Goal: Contribute content

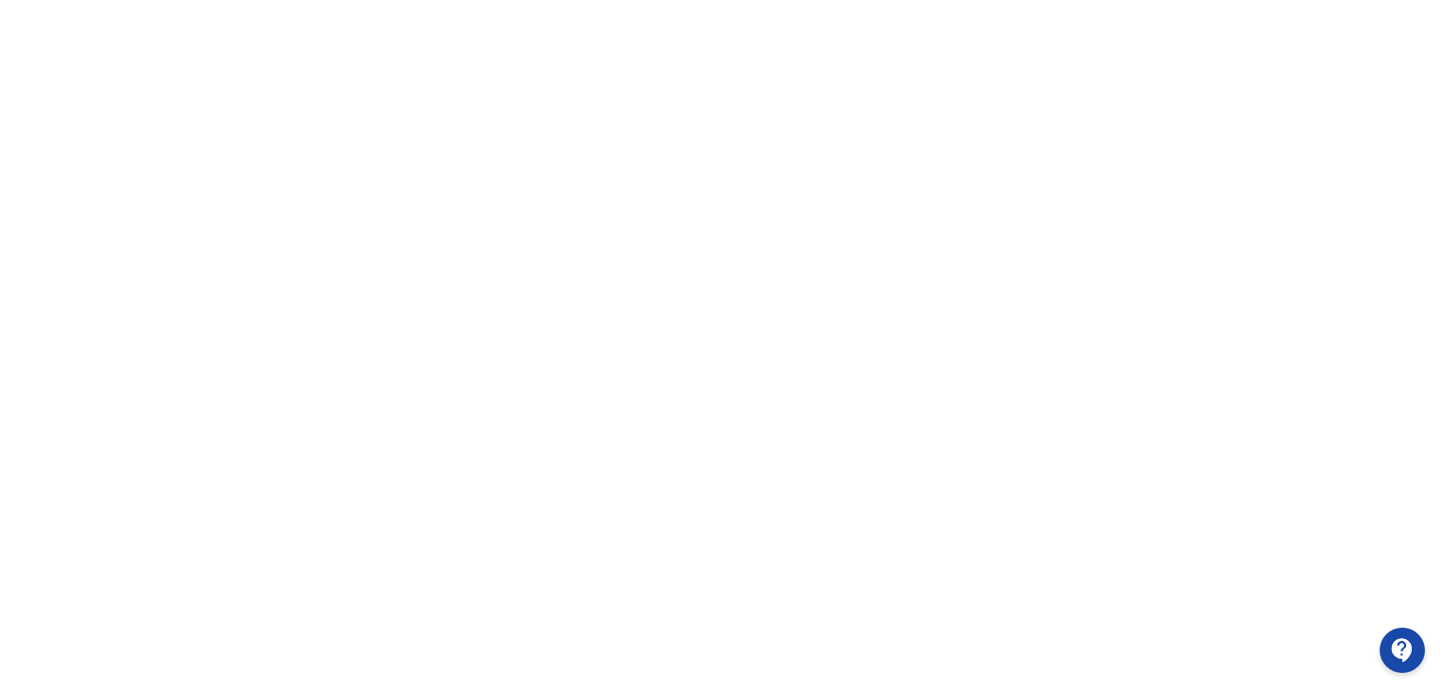
scroll to position [398, 0]
drag, startPoint x: 1391, startPoint y: 629, endPoint x: 1327, endPoint y: -8, distance: 639.5
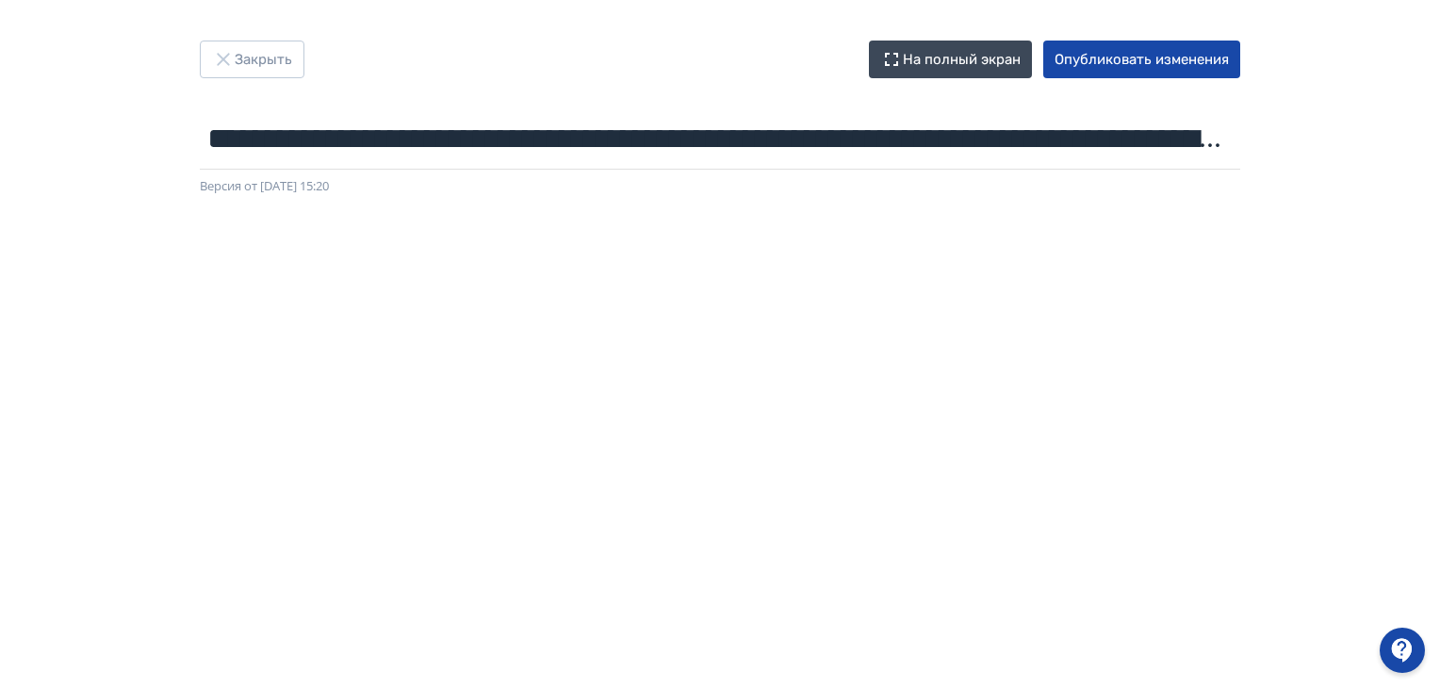
scroll to position [0, 0]
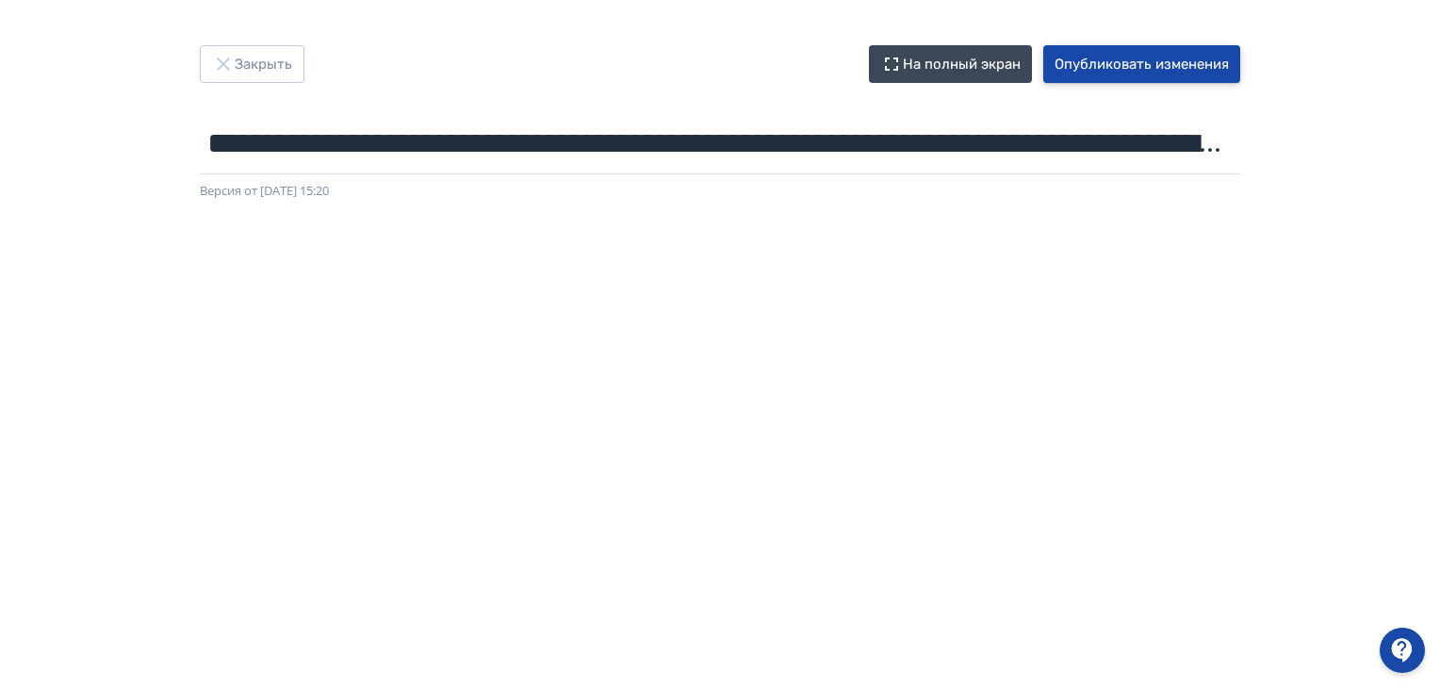
click at [1139, 64] on button "Опубликовать изменения" at bounding box center [1142, 64] width 197 height 38
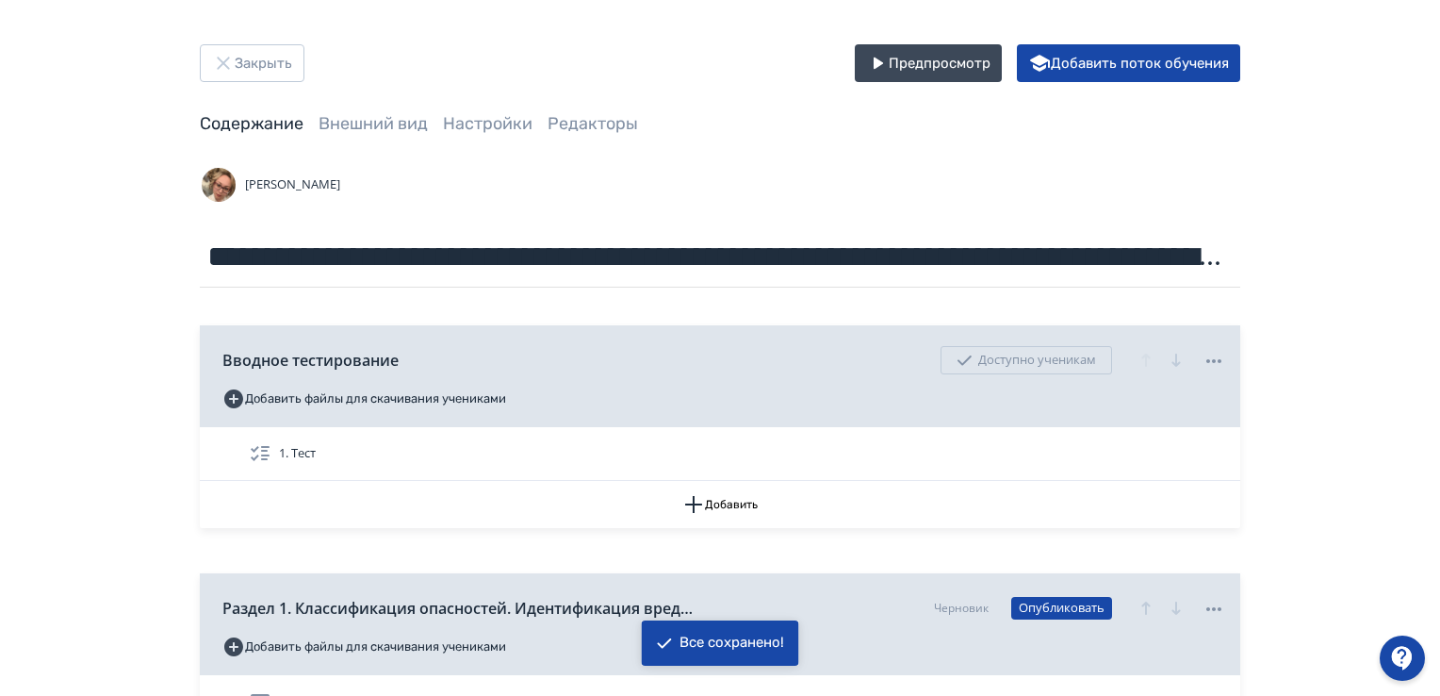
scroll to position [566, 0]
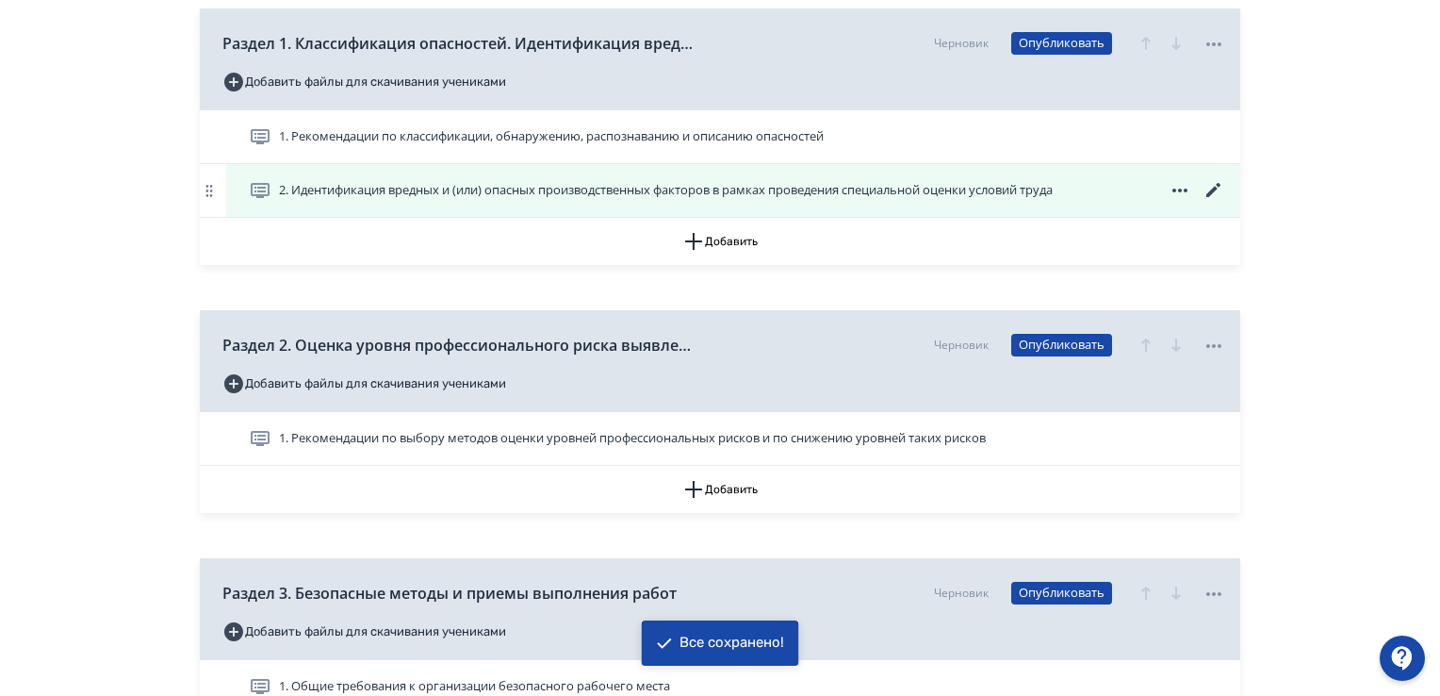
click at [509, 183] on span "2. Идентификация вредных и (или) опасных производственных факторов в рамках про…" at bounding box center [666, 190] width 774 height 19
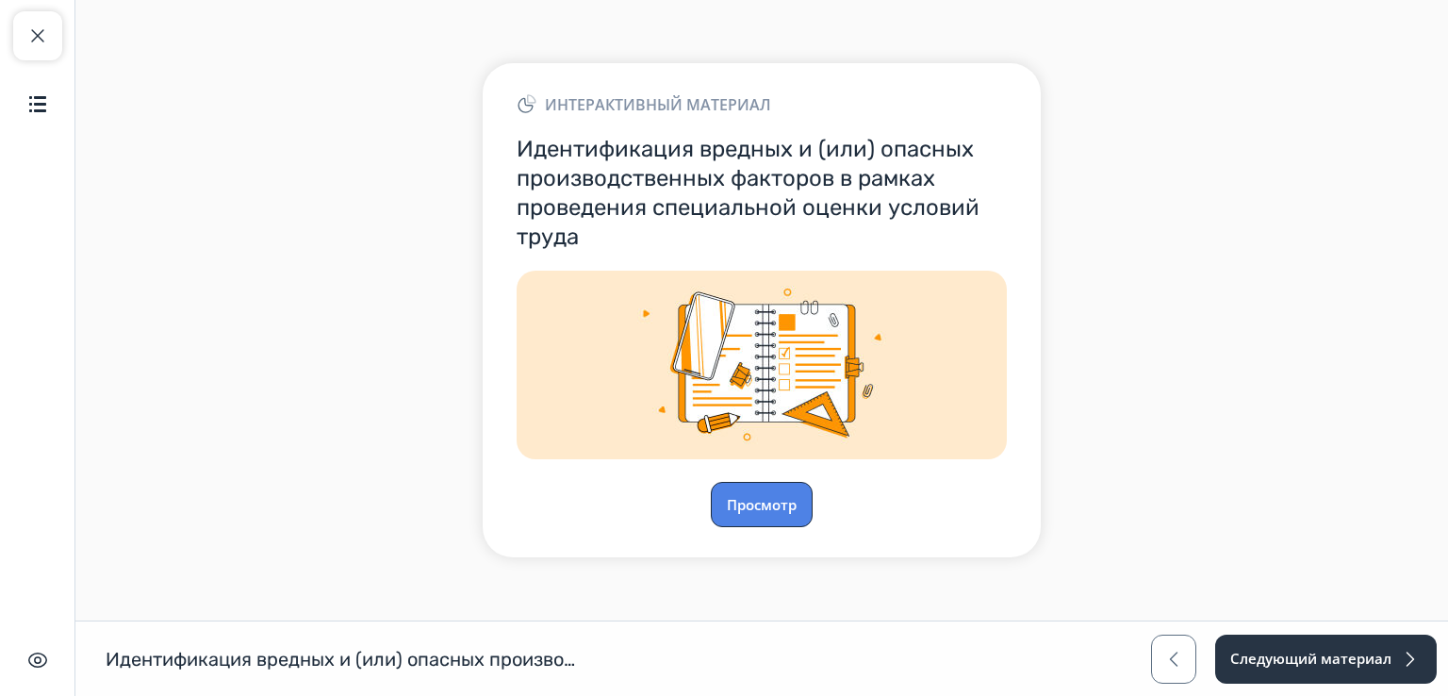
click at [763, 502] on button "Просмотр" at bounding box center [762, 504] width 102 height 45
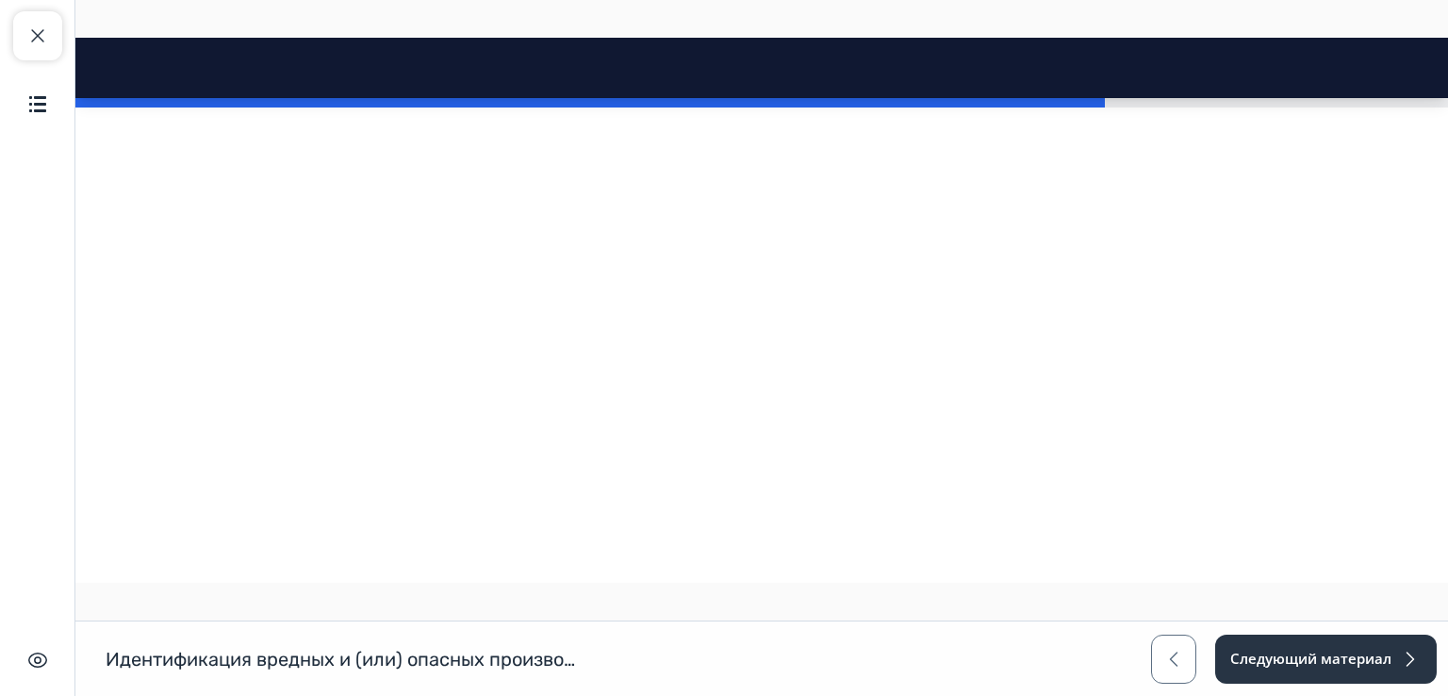
scroll to position [6607, 0]
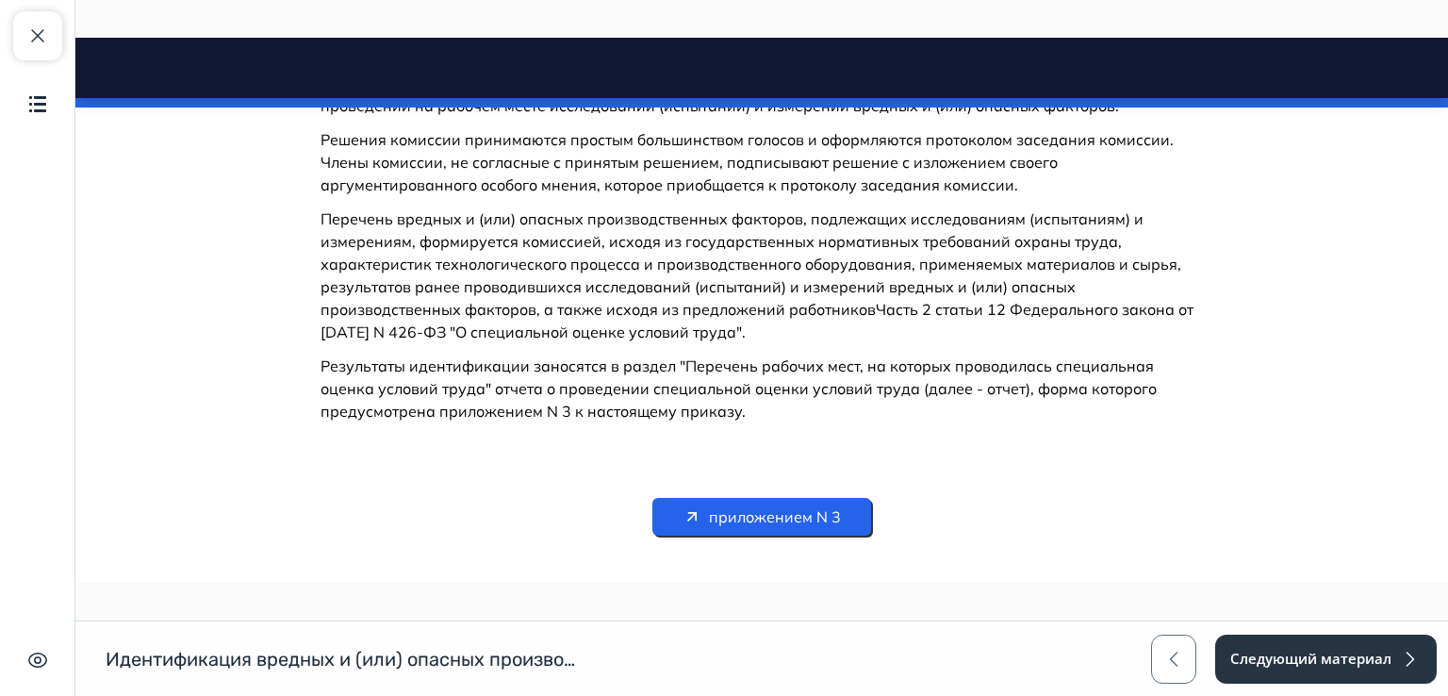
click at [760, 505] on span "приложением N 3" at bounding box center [775, 516] width 132 height 23
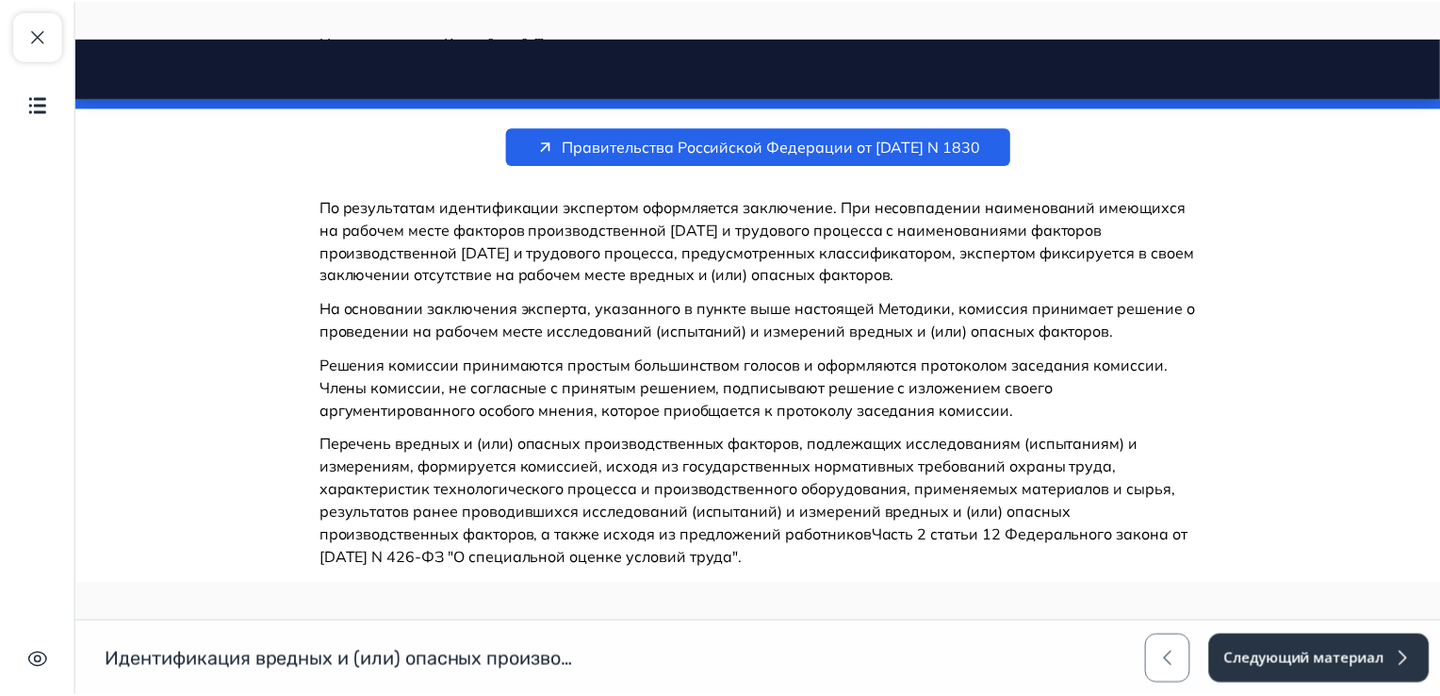
scroll to position [6230, 0]
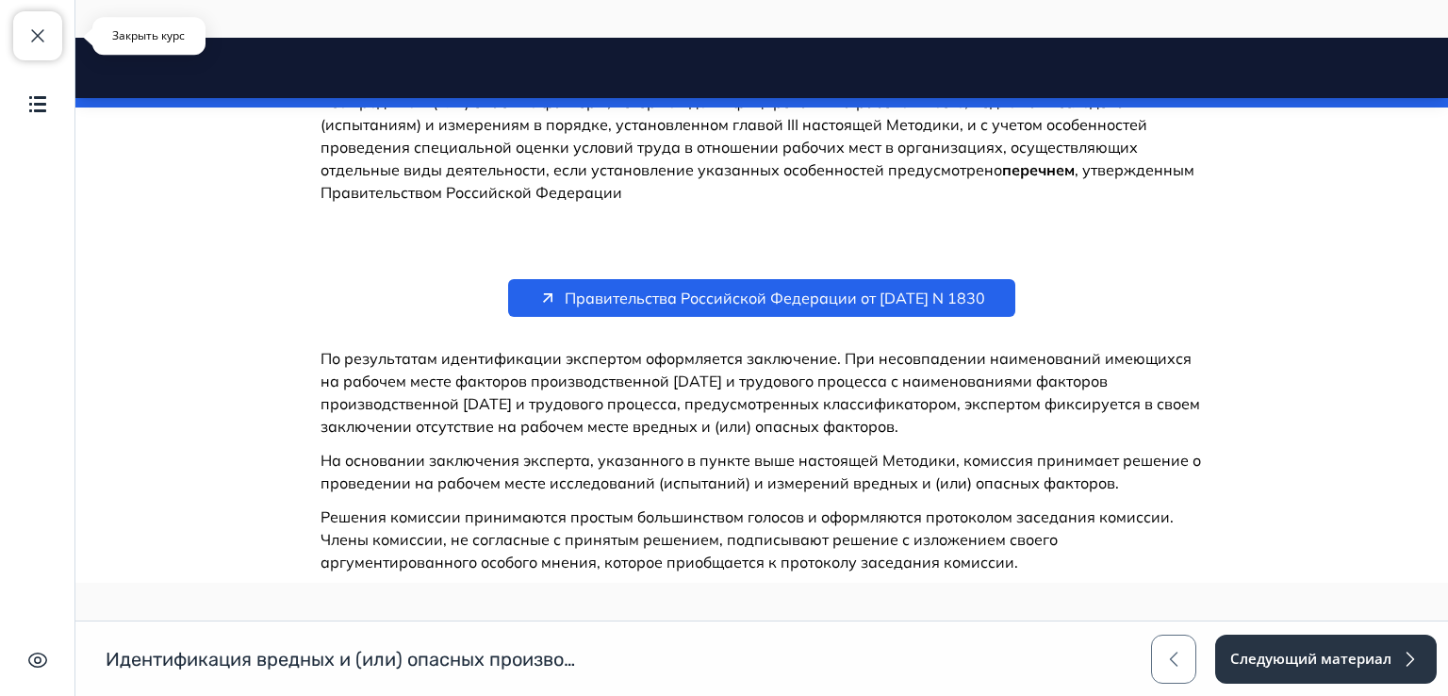
click at [37, 41] on span "button" at bounding box center [37, 36] width 23 height 23
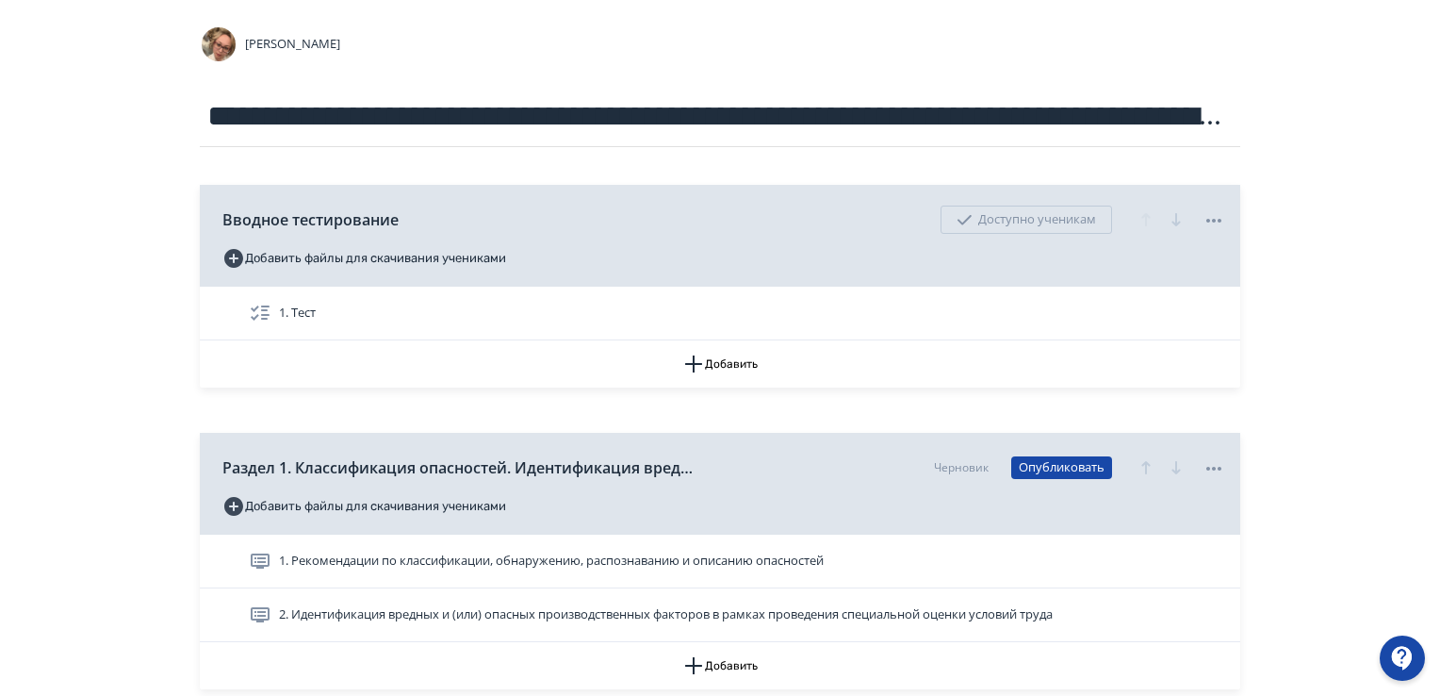
scroll to position [283, 0]
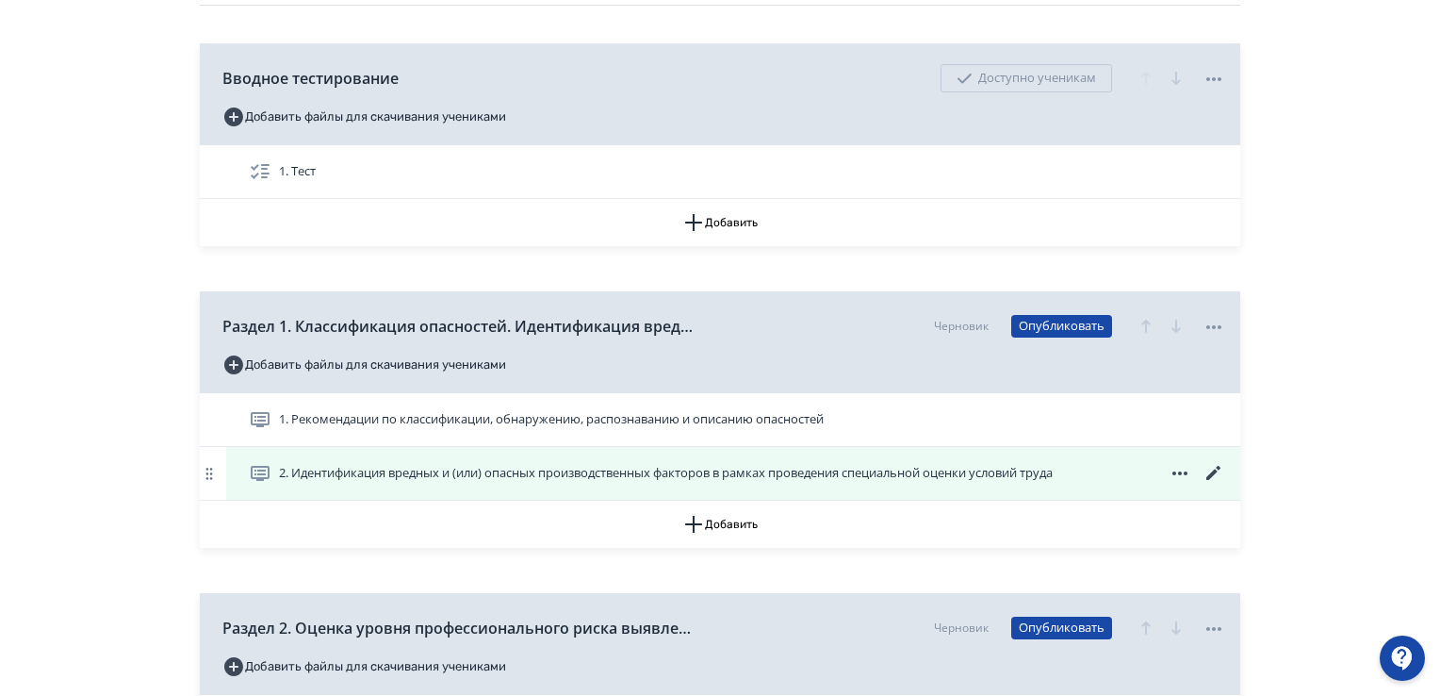
click at [1221, 473] on icon at bounding box center [1214, 473] width 23 height 23
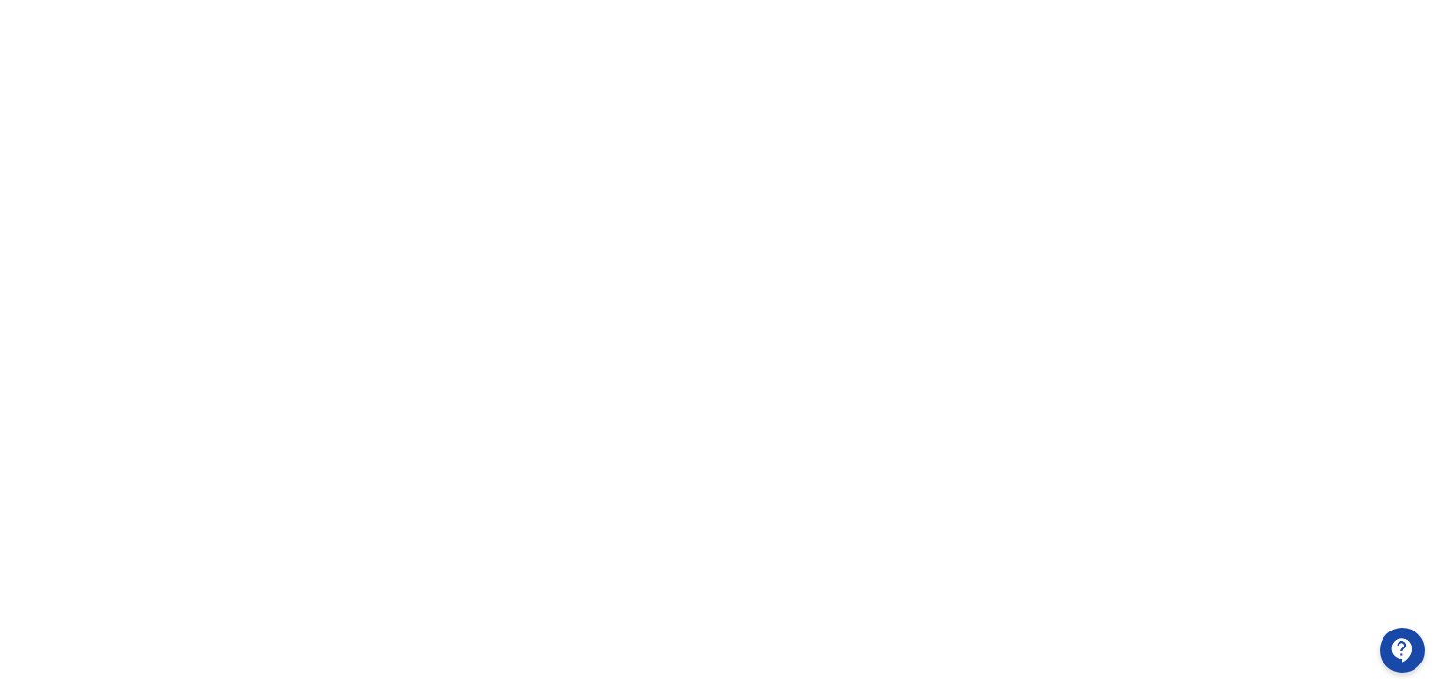
scroll to position [398, 0]
